Goal: Task Accomplishment & Management: Manage account settings

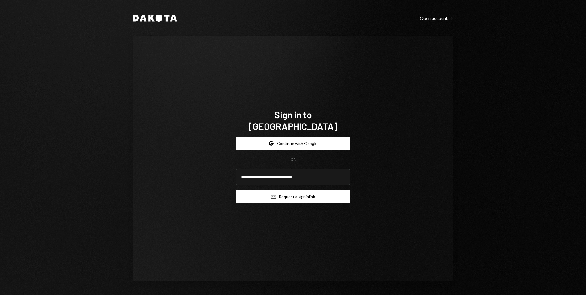
type input "**********"
click at [236, 190] on button "Email Request a sign in link" at bounding box center [293, 197] width 114 height 14
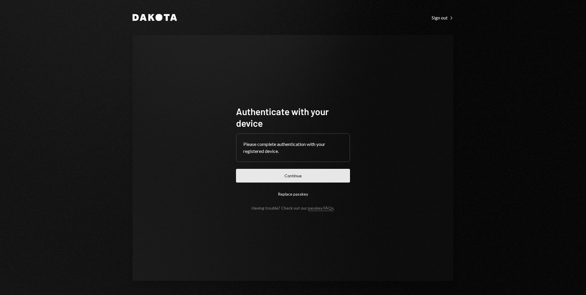
click at [274, 176] on button "Continue" at bounding box center [293, 176] width 114 height 14
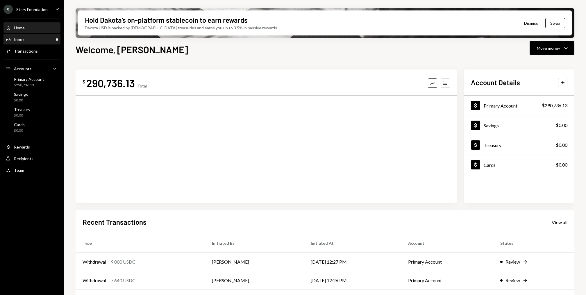
click at [28, 40] on div "Inbox Inbox" at bounding box center [32, 39] width 52 height 5
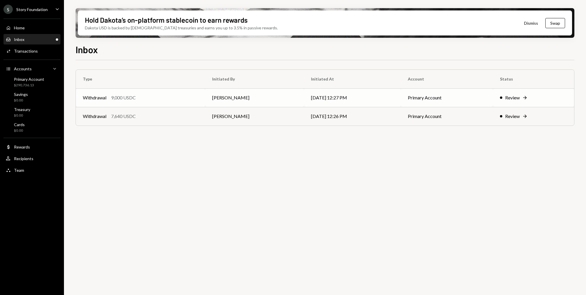
click at [169, 92] on td "Withdrawal 9,000 USDC" at bounding box center [140, 97] width 129 height 19
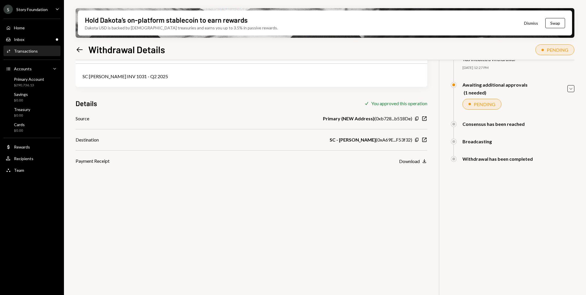
scroll to position [46, 0]
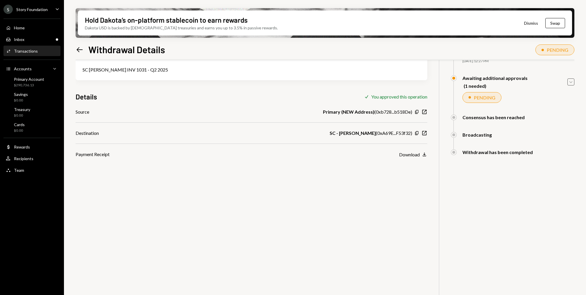
click at [571, 80] on icon "Caret Down" at bounding box center [570, 82] width 6 height 6
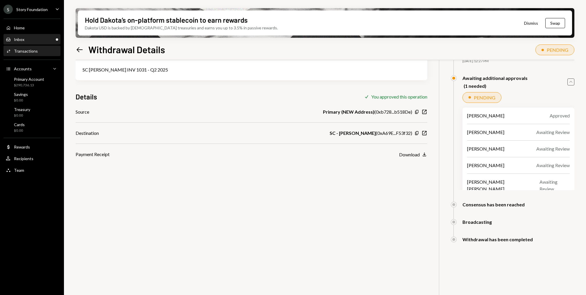
click at [34, 37] on div "Inbox Inbox" at bounding box center [32, 39] width 52 height 5
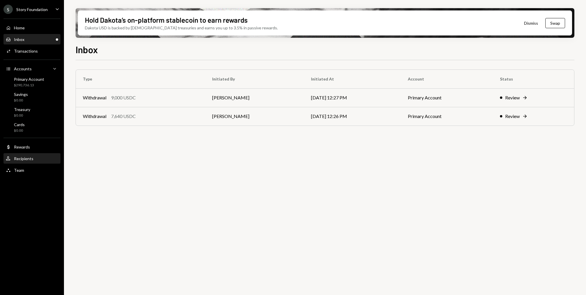
click at [40, 157] on div "User Recipients" at bounding box center [32, 158] width 52 height 5
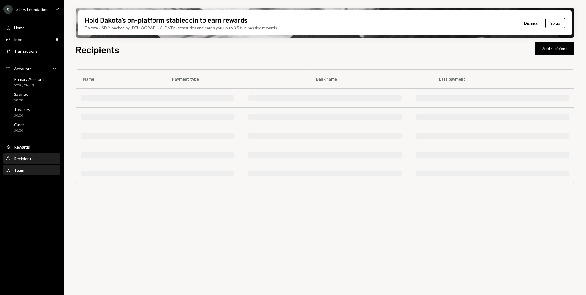
click at [33, 167] on div "Team Team" at bounding box center [32, 170] width 52 height 10
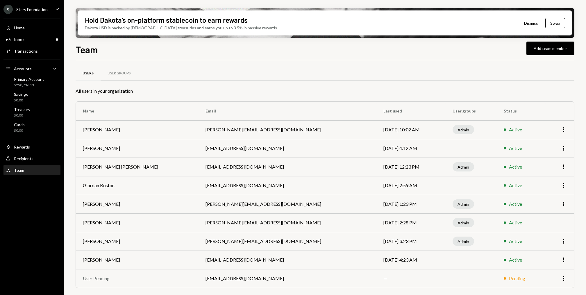
click at [33, 167] on div "Team Team" at bounding box center [32, 170] width 52 height 10
click at [205, 277] on td "athomsonglover@sampsonfielding.co.uk" at bounding box center [287, 278] width 178 height 19
click at [209, 244] on td "tyler+story@webslinger.io" at bounding box center [287, 241] width 178 height 19
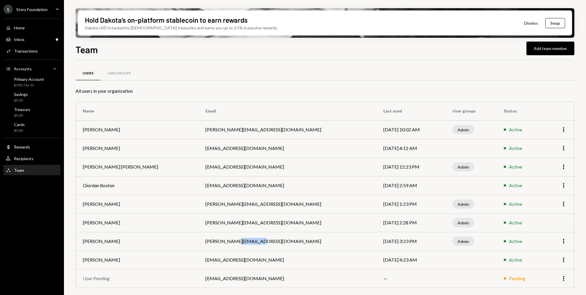
click at [209, 244] on td "tyler+story@webslinger.io" at bounding box center [287, 241] width 178 height 19
click at [19, 37] on div "Inbox Inbox" at bounding box center [15, 39] width 19 height 5
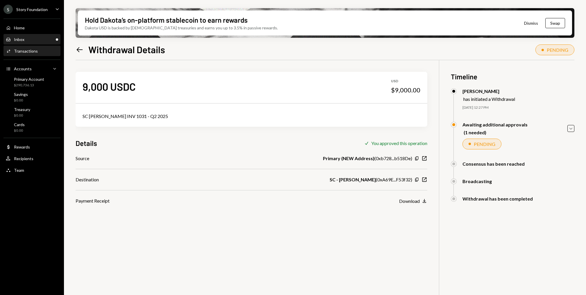
click at [41, 35] on div "Inbox Inbox" at bounding box center [32, 40] width 52 height 10
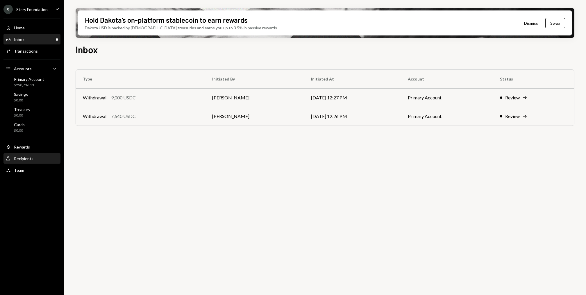
click at [35, 156] on div "User Recipients" at bounding box center [32, 158] width 52 height 5
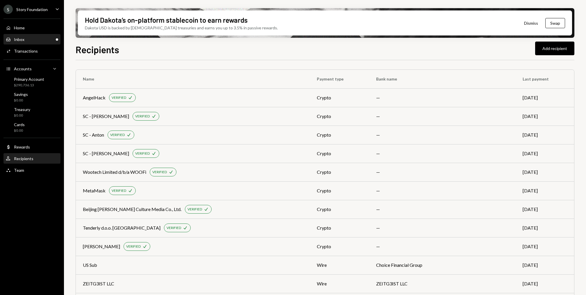
click at [28, 41] on div "Inbox Inbox" at bounding box center [32, 39] width 52 height 5
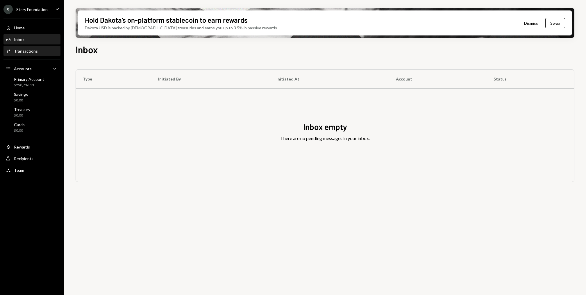
click at [35, 50] on div "Transactions" at bounding box center [26, 51] width 24 height 5
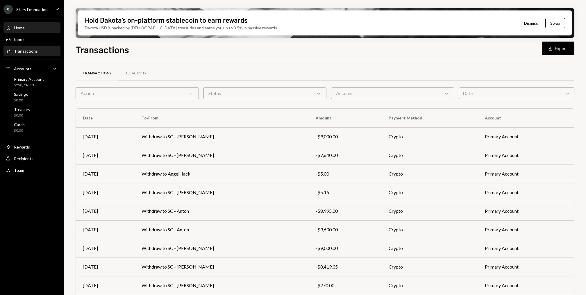
click at [29, 25] on div "Home Home" at bounding box center [32, 27] width 52 height 5
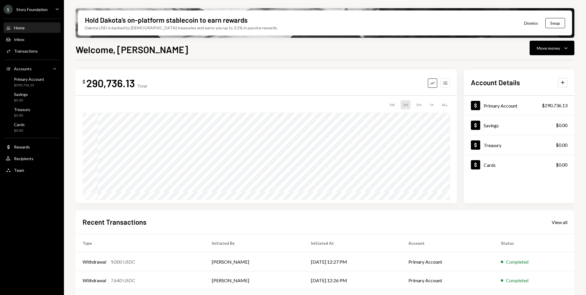
click at [442, 84] on button "Accounts" at bounding box center [444, 82] width 9 height 9
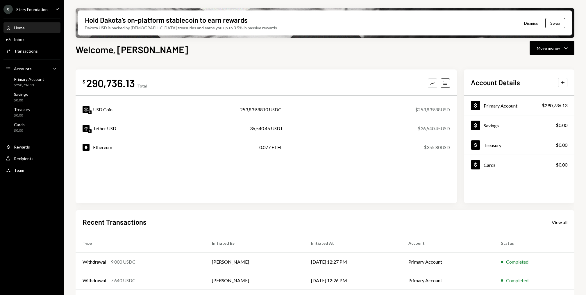
scroll to position [55, 0]
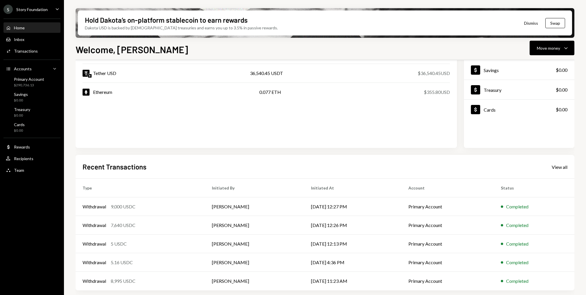
click at [34, 45] on div "Home Home Inbox Inbox Activities Transactions Accounts Accounts Caret Down Prim…" at bounding box center [32, 95] width 64 height 161
click at [33, 49] on div "Transactions" at bounding box center [26, 51] width 24 height 5
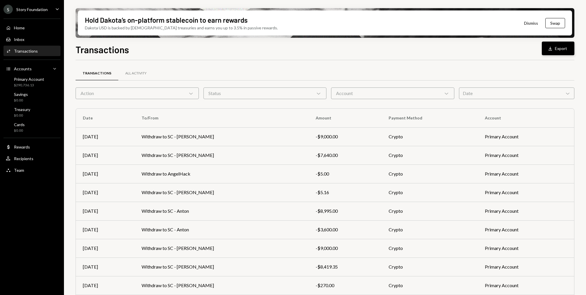
click at [551, 48] on icon "Download" at bounding box center [550, 49] width 6 height 6
click at [97, 89] on div "Action Chevron Down" at bounding box center [137, 93] width 123 height 12
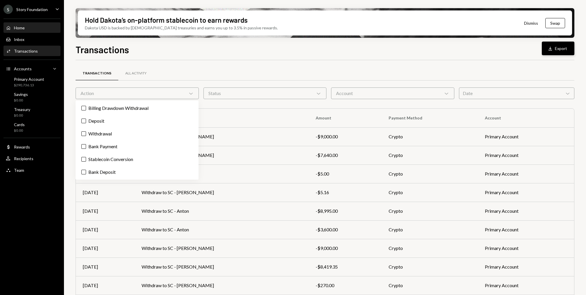
click at [40, 23] on div "Home Home" at bounding box center [32, 28] width 52 height 10
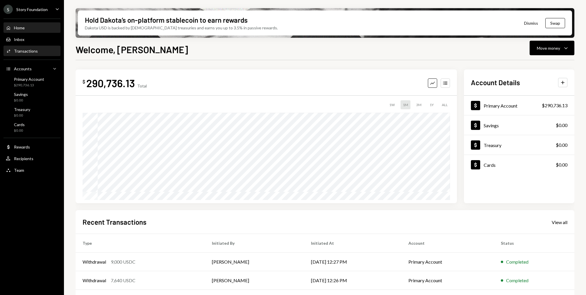
click at [21, 55] on div "Activities Transactions" at bounding box center [32, 51] width 52 height 10
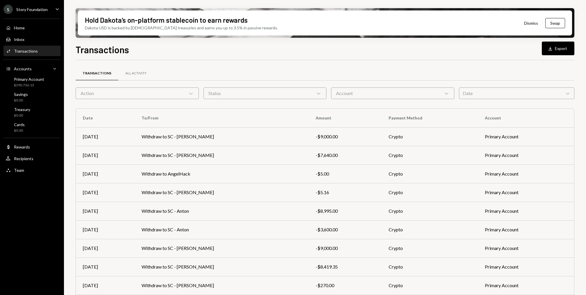
click at [422, 96] on div "Account Chevron Down" at bounding box center [392, 93] width 123 height 12
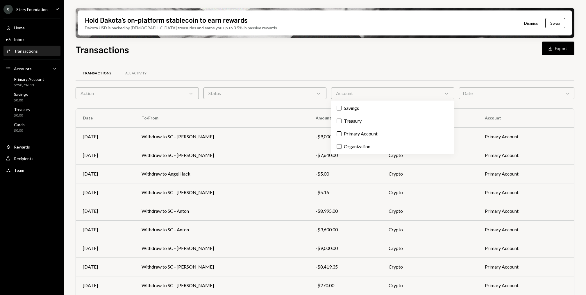
click at [291, 72] on div "Transactions All Activity" at bounding box center [325, 73] width 499 height 15
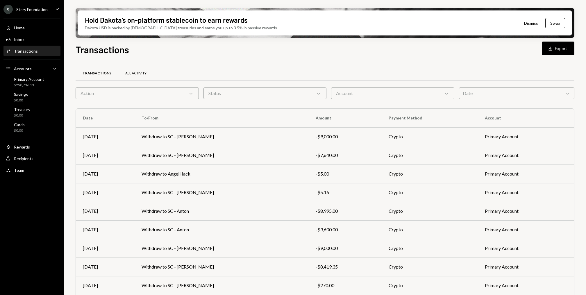
click at [128, 72] on div "All Activity" at bounding box center [135, 73] width 21 height 5
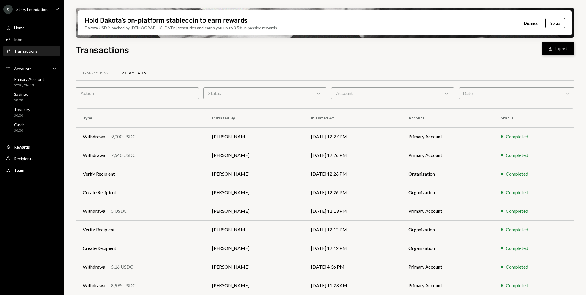
click at [566, 50] on button "Download Export" at bounding box center [558, 49] width 33 height 14
